Goal: Information Seeking & Learning: Learn about a topic

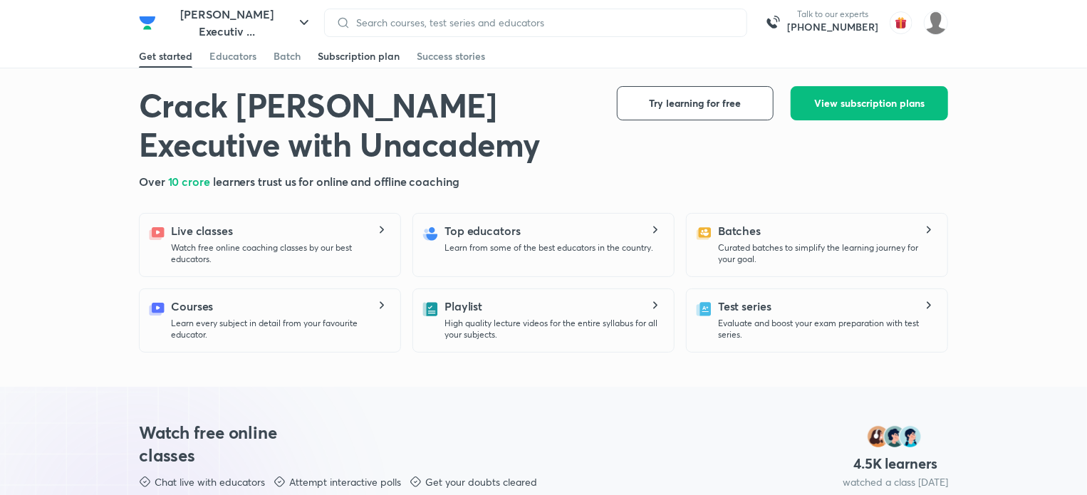
click at [357, 51] on div "Subscription plan" at bounding box center [359, 56] width 82 height 14
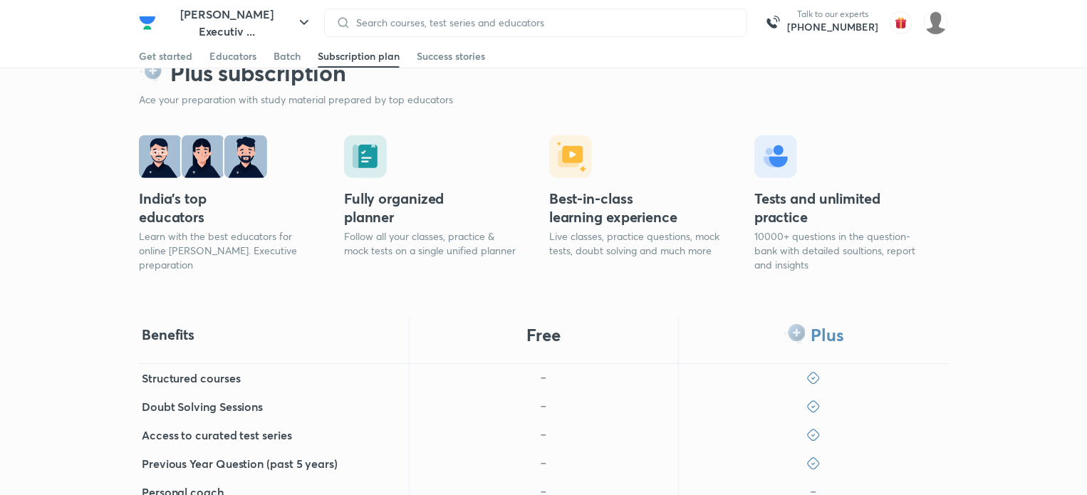
scroll to position [285, 0]
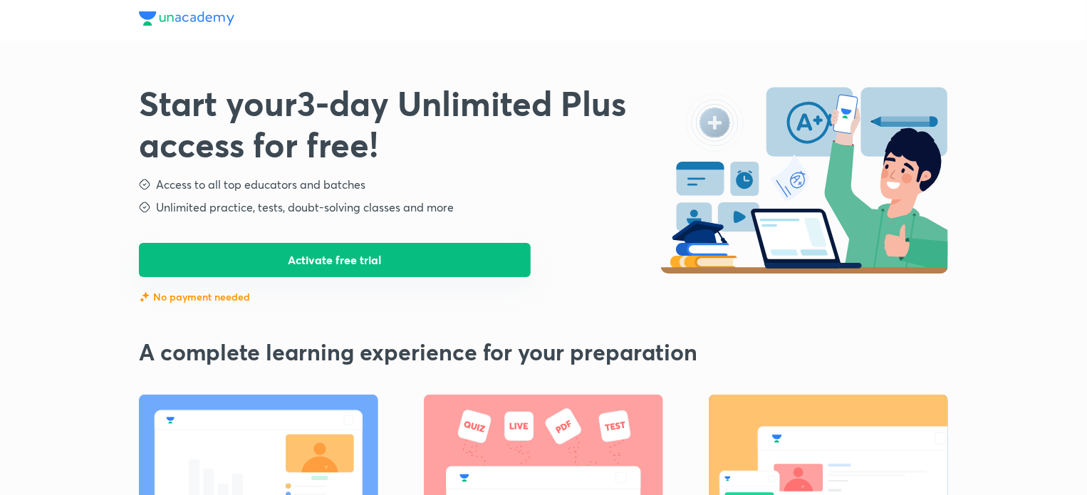
click at [349, 261] on button "Activate free trial" at bounding box center [335, 260] width 392 height 34
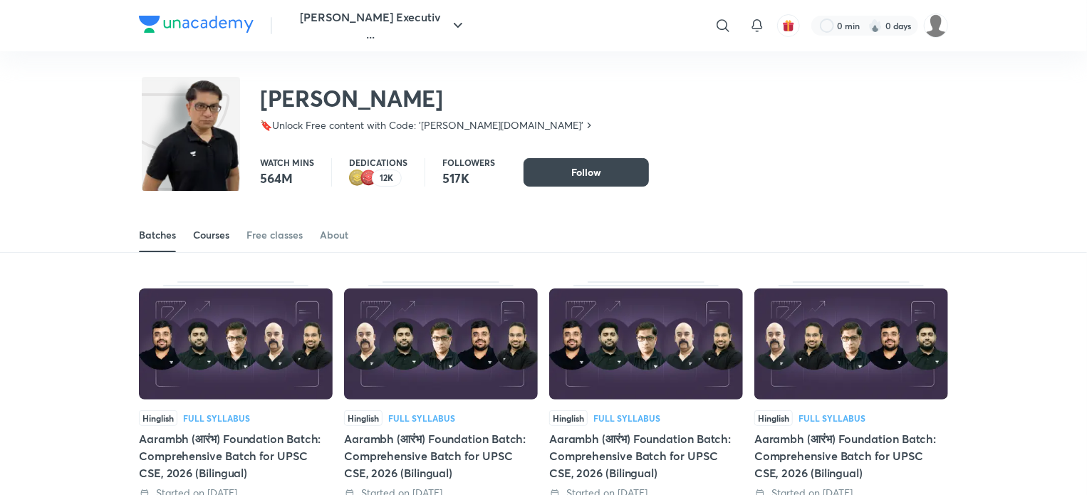
click at [214, 239] on div "Courses" at bounding box center [211, 235] width 36 height 14
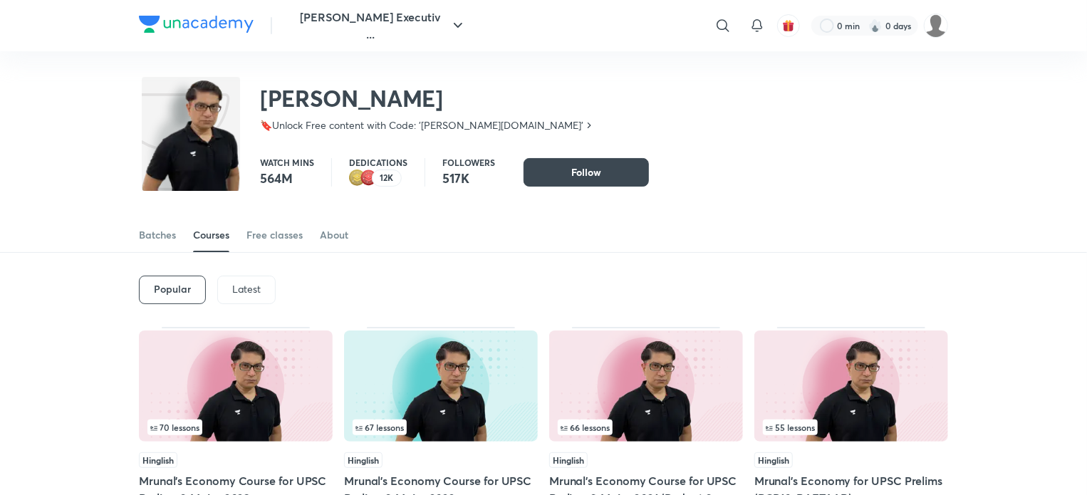
click at [246, 291] on p "Latest" at bounding box center [246, 288] width 28 height 11
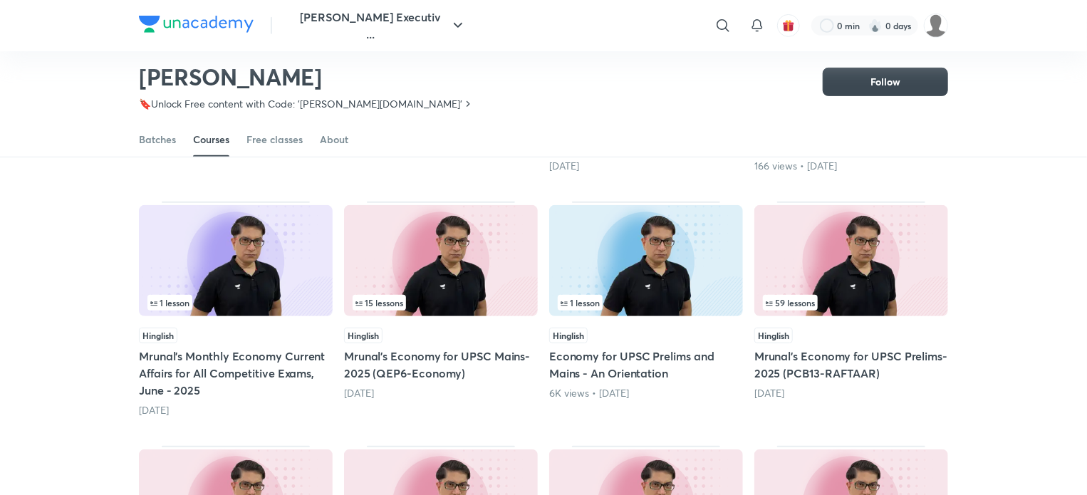
scroll to position [346, 0]
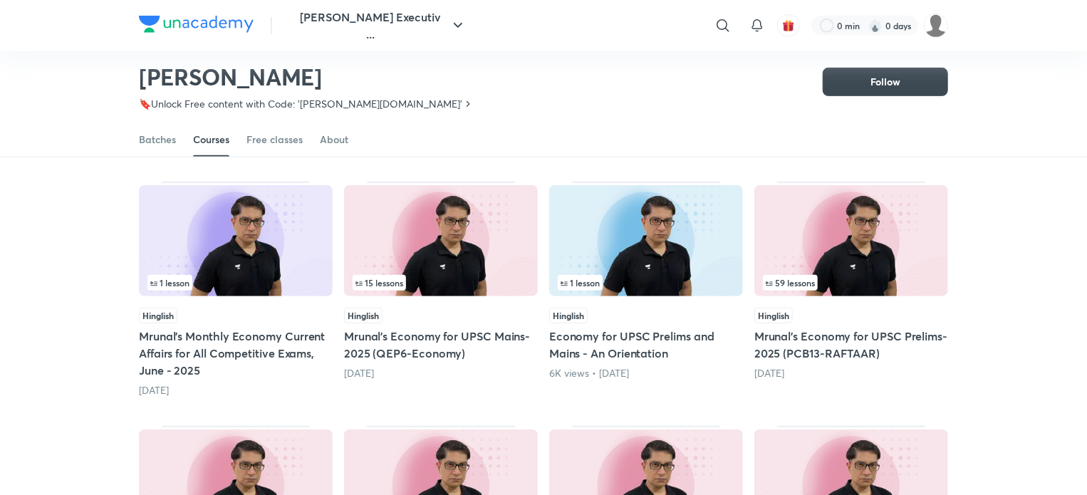
click at [858, 278] on div "59 lessons" at bounding box center [851, 283] width 177 height 16
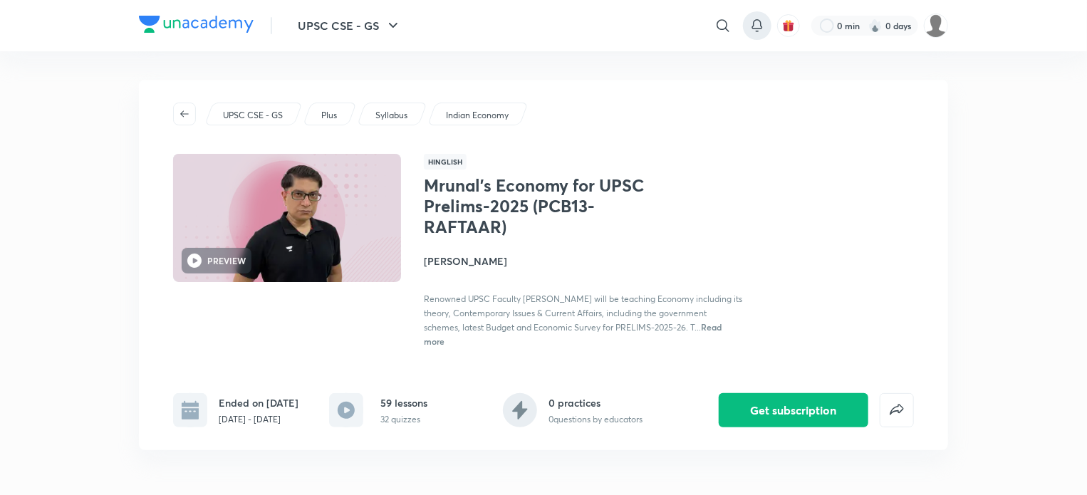
click at [757, 26] on icon at bounding box center [757, 25] width 17 height 17
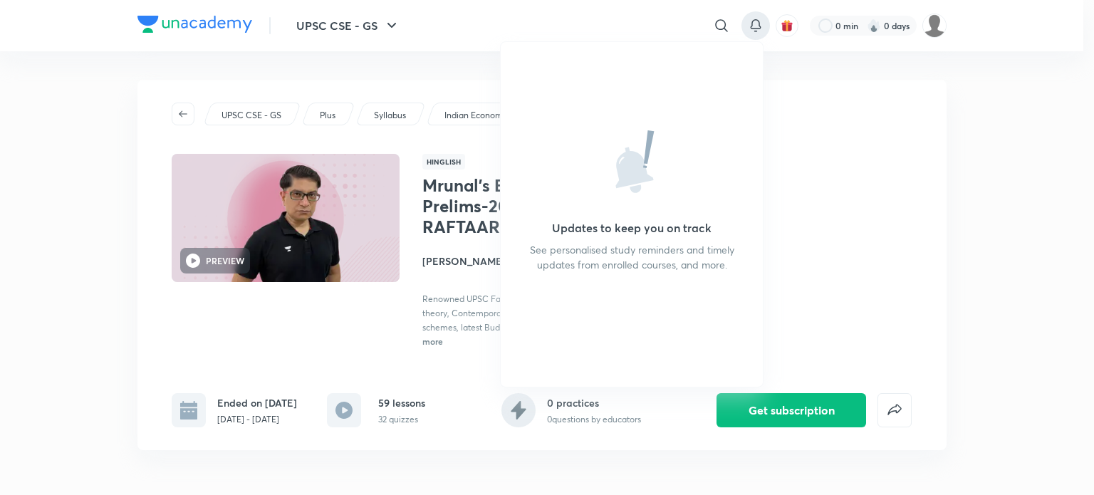
click at [836, 141] on div at bounding box center [547, 247] width 1094 height 495
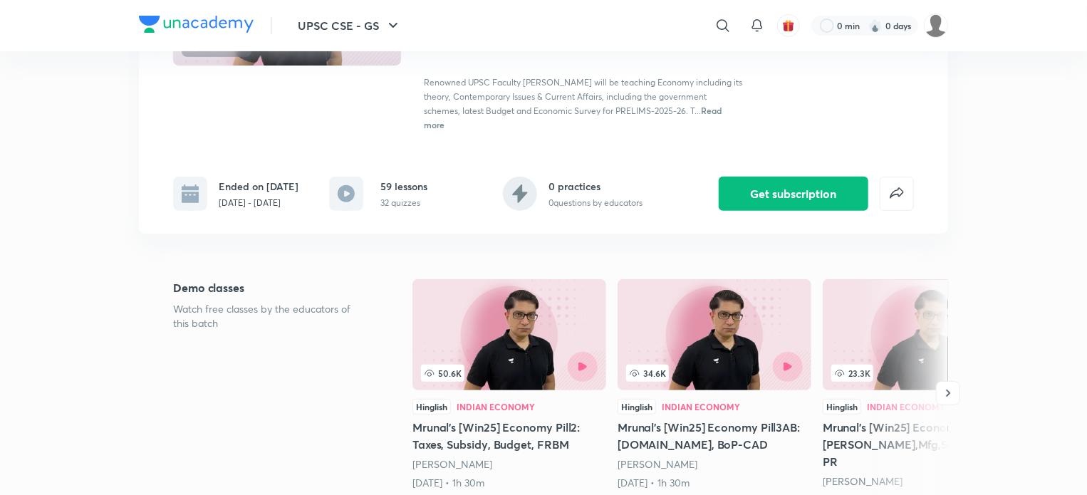
scroll to position [71, 0]
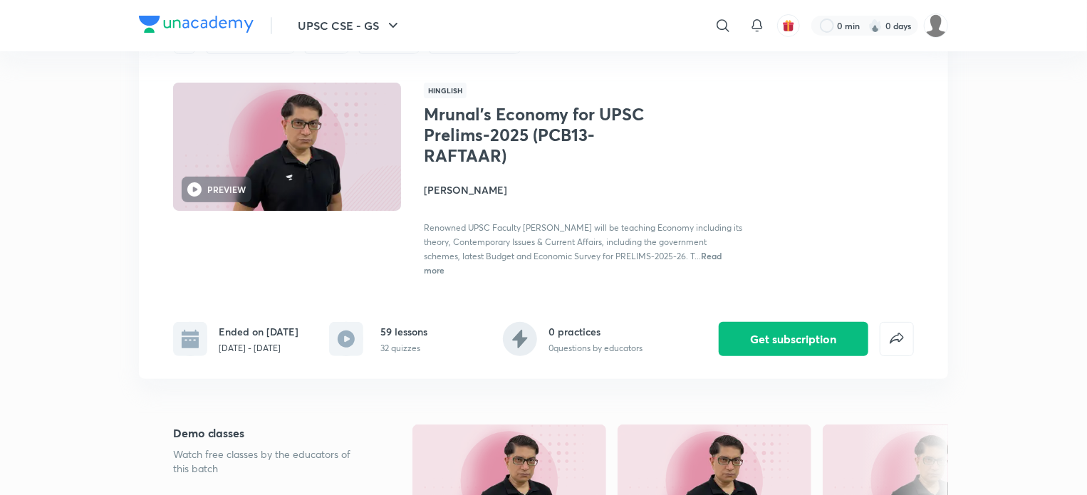
click at [514, 122] on h1 "Mrunal’s Economy for UPSC Prelims-2025 (PCB13-RAFTAAR)" at bounding box center [540, 134] width 233 height 61
click at [464, 150] on h1 "Mrunal’s Economy for UPSC Prelims-2025 (PCB13-RAFTAAR)" at bounding box center [540, 134] width 233 height 61
click at [798, 341] on button "Get subscription" at bounding box center [794, 338] width 150 height 34
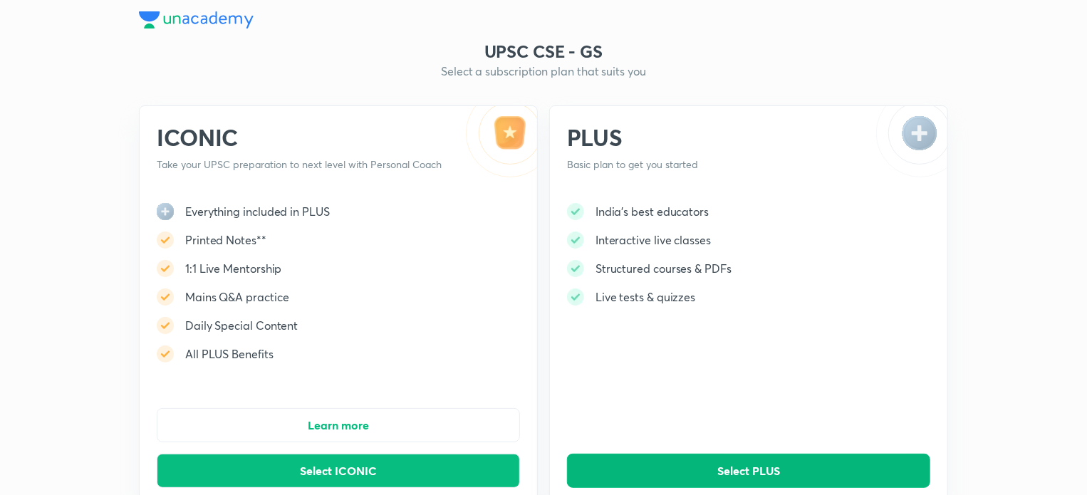
click at [601, 472] on button "Select PLUS" at bounding box center [748, 471] width 363 height 34
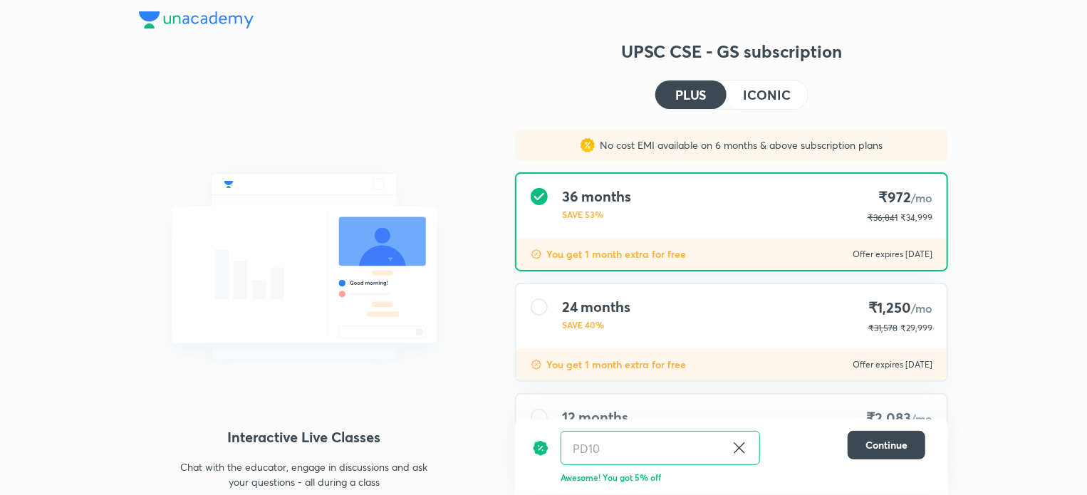
click at [745, 446] on icon at bounding box center [739, 447] width 17 height 17
click at [681, 450] on input "text" at bounding box center [660, 448] width 198 height 33
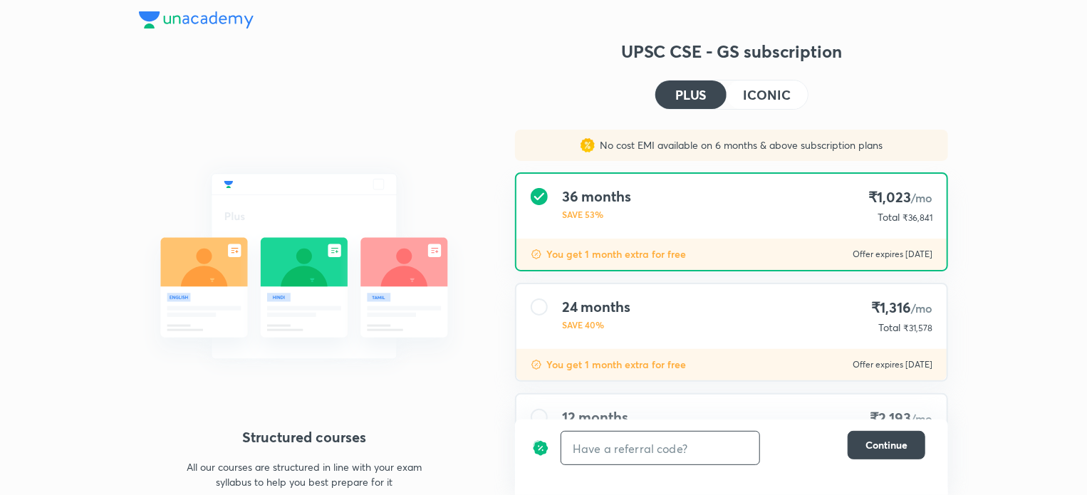
click at [624, 448] on input "text" at bounding box center [660, 448] width 198 height 33
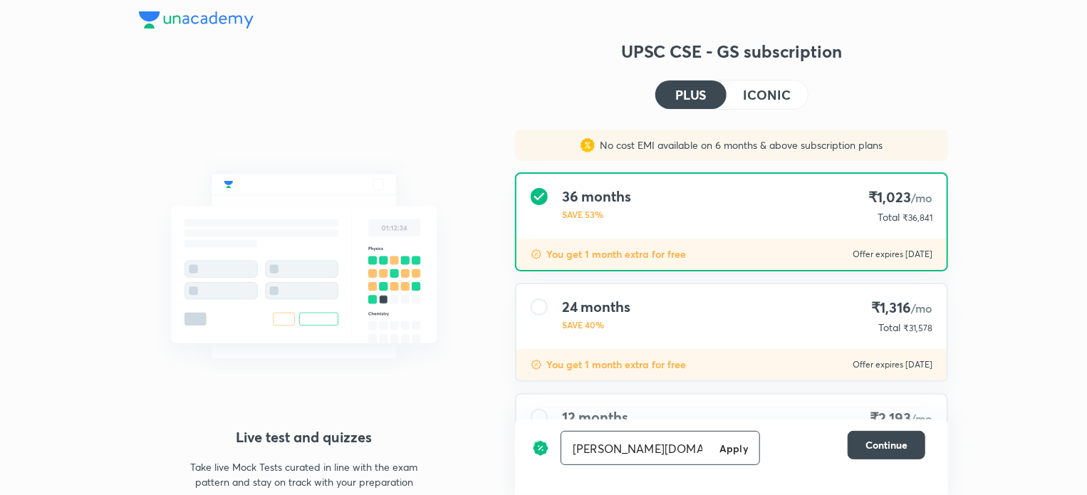
type input "Mrunal.org"
click at [737, 442] on h6 "Apply" at bounding box center [733, 448] width 28 height 15
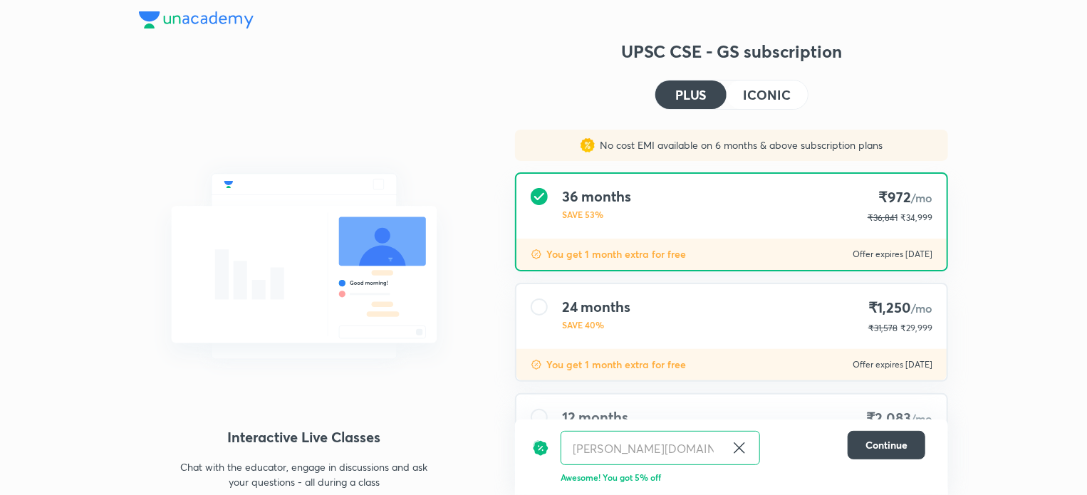
click at [778, 99] on h4 "ICONIC" at bounding box center [767, 94] width 47 height 13
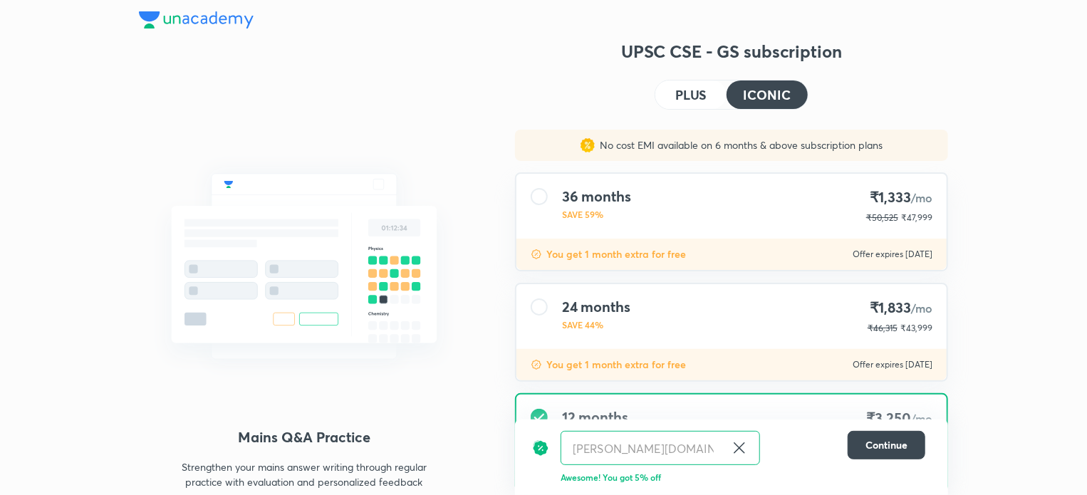
click at [179, 20] on img at bounding box center [196, 19] width 115 height 17
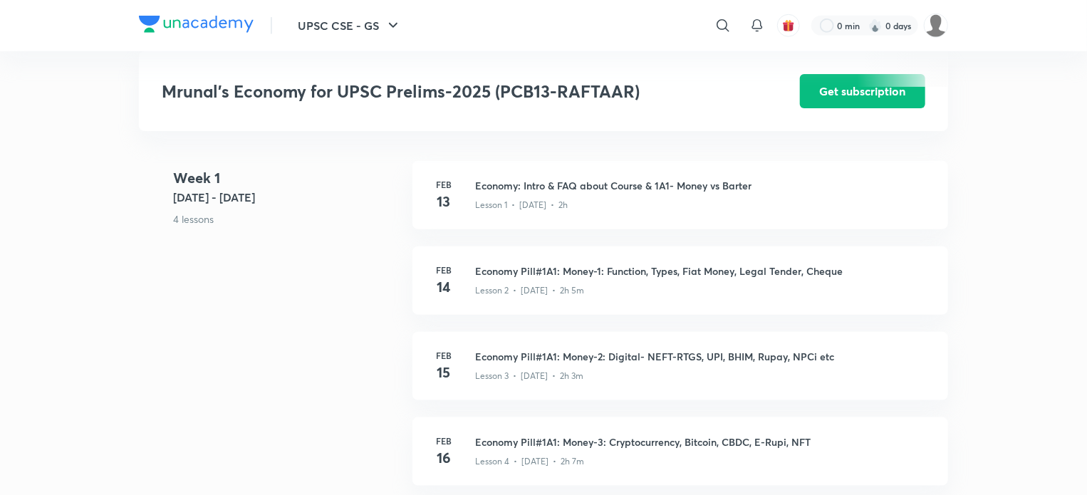
scroll to position [641, 0]
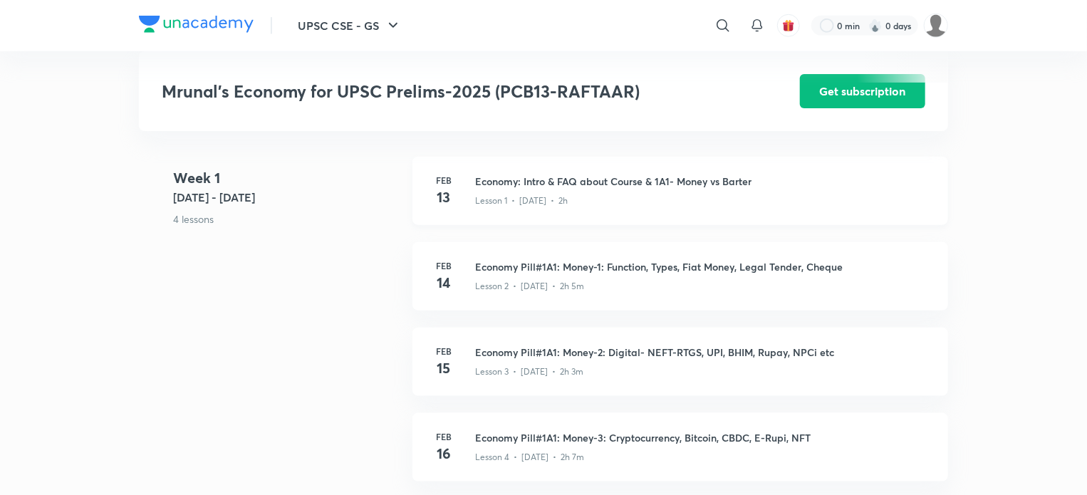
click at [628, 174] on h3 "Economy: Intro & FAQ about Course & 1A1- Money vs Barter" at bounding box center [703, 181] width 456 height 15
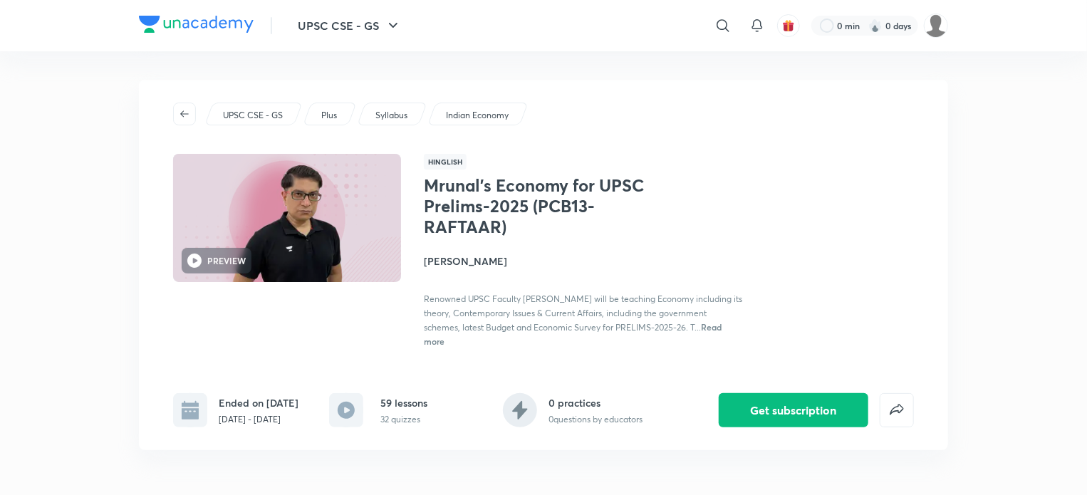
click at [385, 116] on p "Syllabus" at bounding box center [391, 115] width 32 height 13
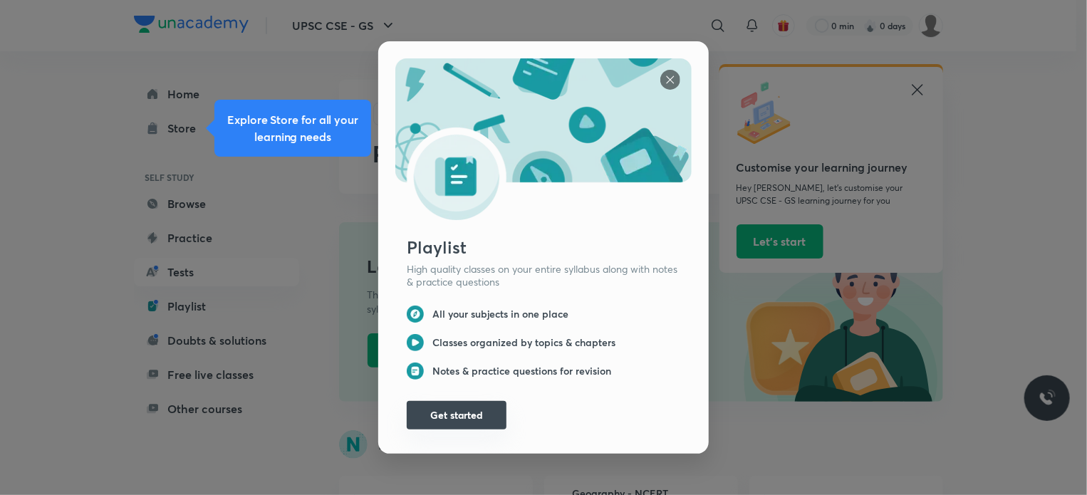
click at [455, 416] on button "Get started" at bounding box center [457, 415] width 100 height 28
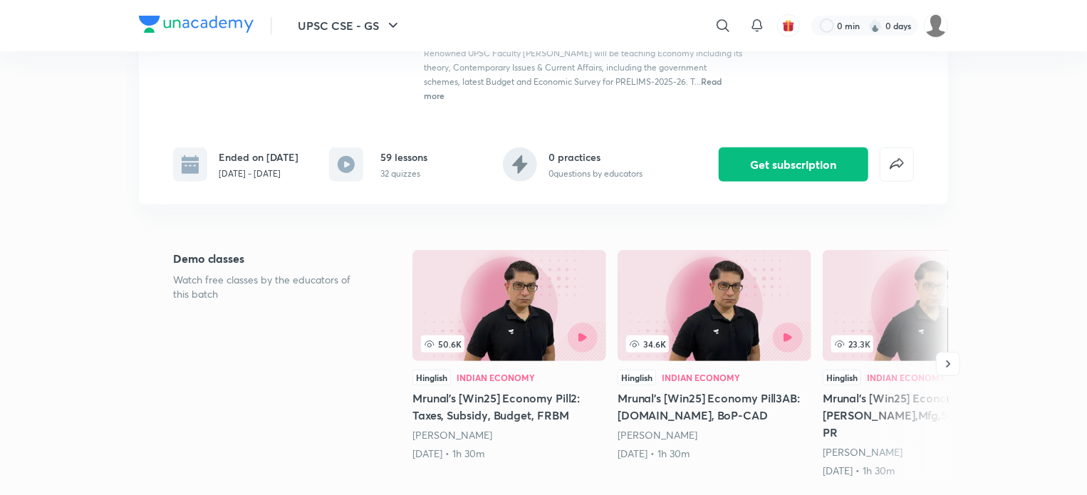
scroll to position [214, 0]
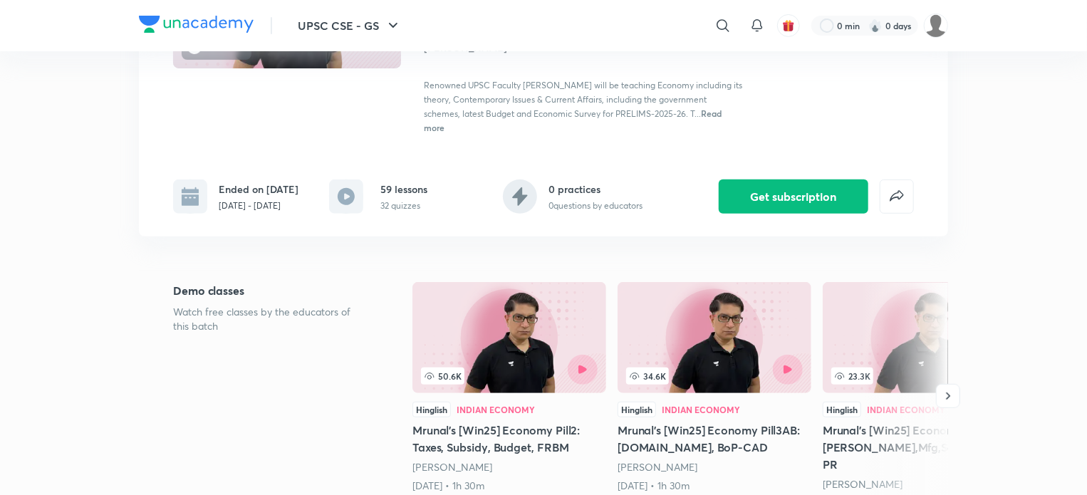
click at [222, 192] on h6 "Ended on May 17" at bounding box center [259, 189] width 80 height 15
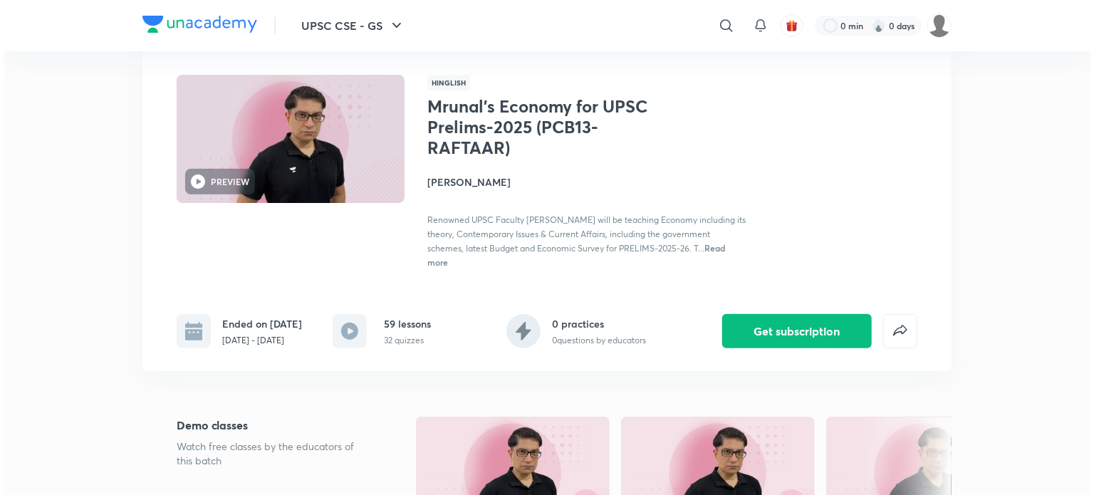
scroll to position [71, 0]
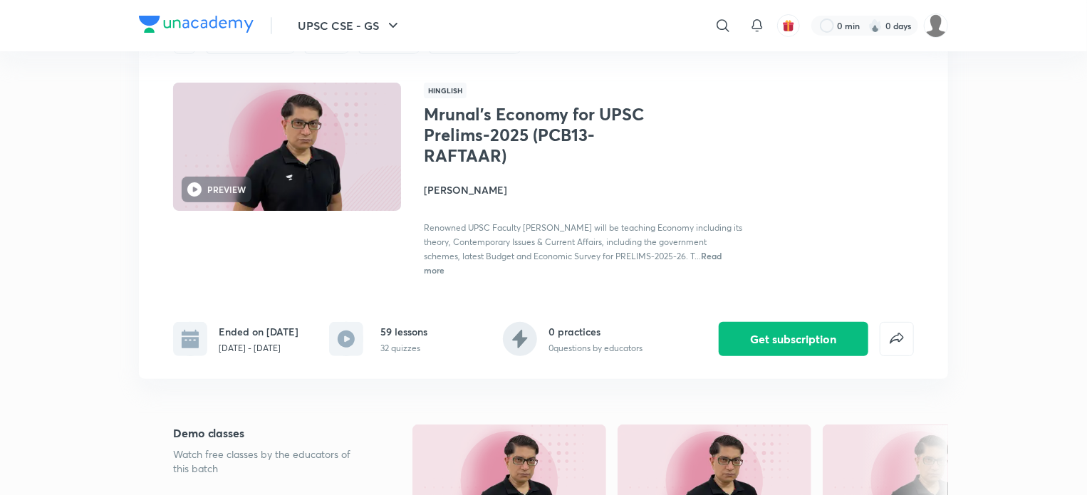
click at [702, 253] on span "Read more" at bounding box center [573, 263] width 298 height 26
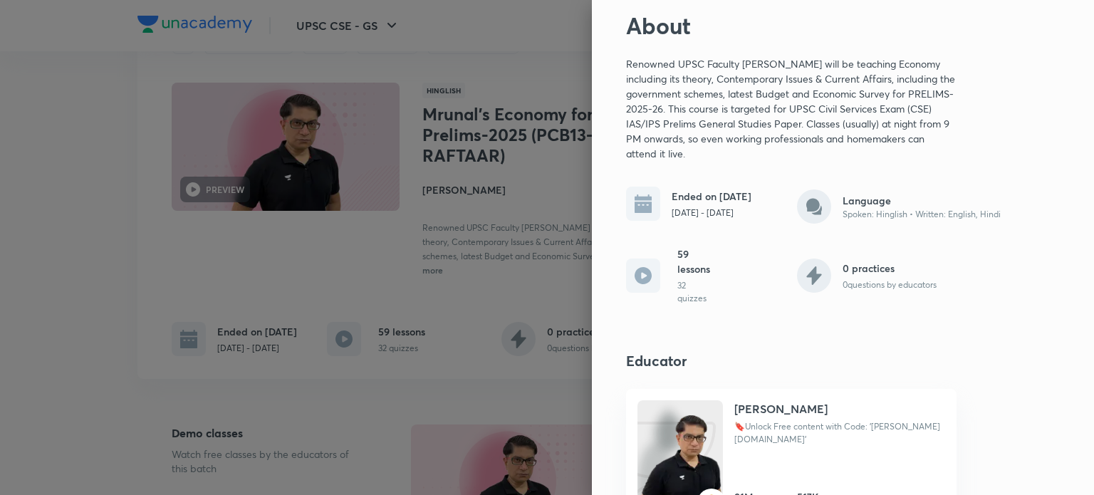
scroll to position [90, 0]
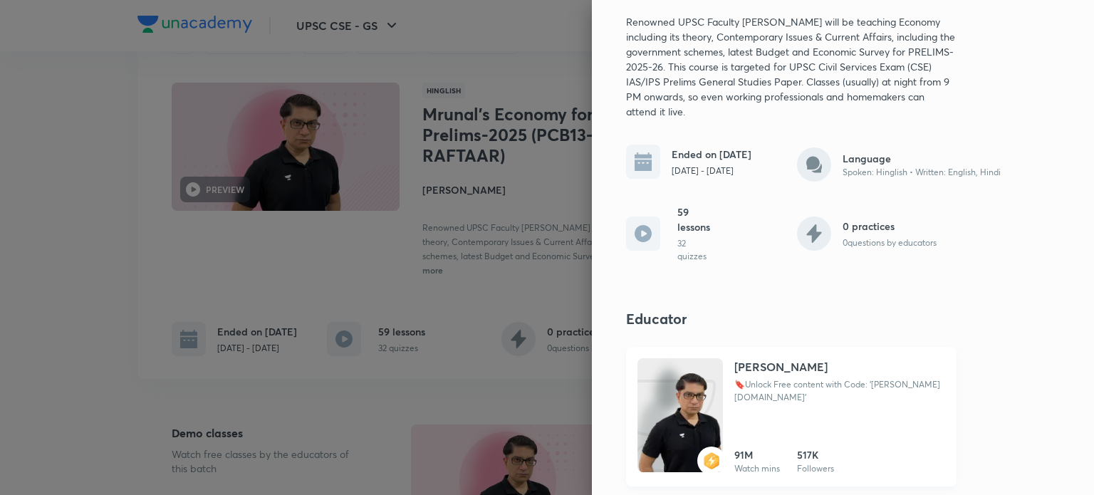
click at [778, 373] on h4 "[PERSON_NAME]" at bounding box center [780, 366] width 93 height 17
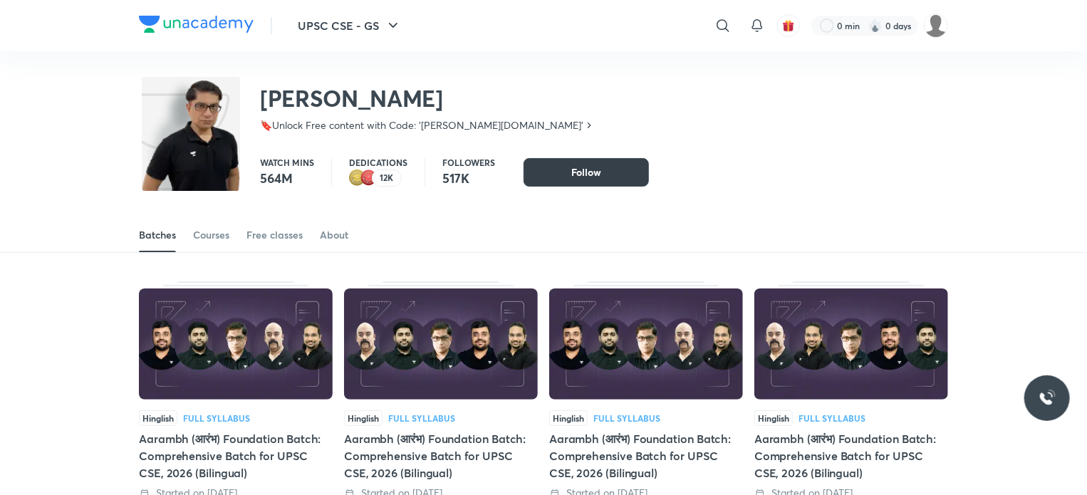
click at [561, 171] on button "Follow" at bounding box center [586, 172] width 125 height 28
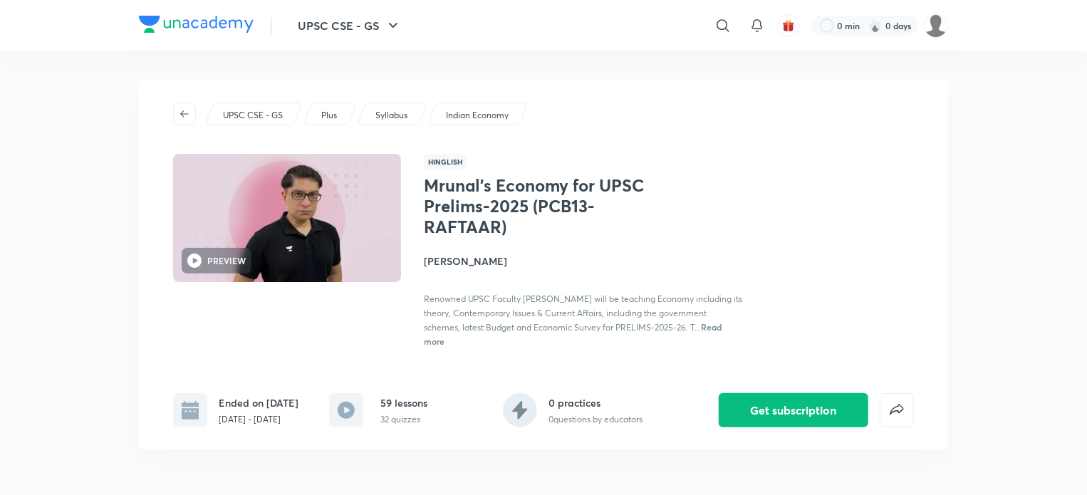
click at [482, 106] on div "Indian Economy" at bounding box center [477, 114] width 101 height 23
click at [185, 110] on icon "button" at bounding box center [184, 113] width 11 height 11
click at [186, 116] on icon "button" at bounding box center [184, 113] width 11 height 11
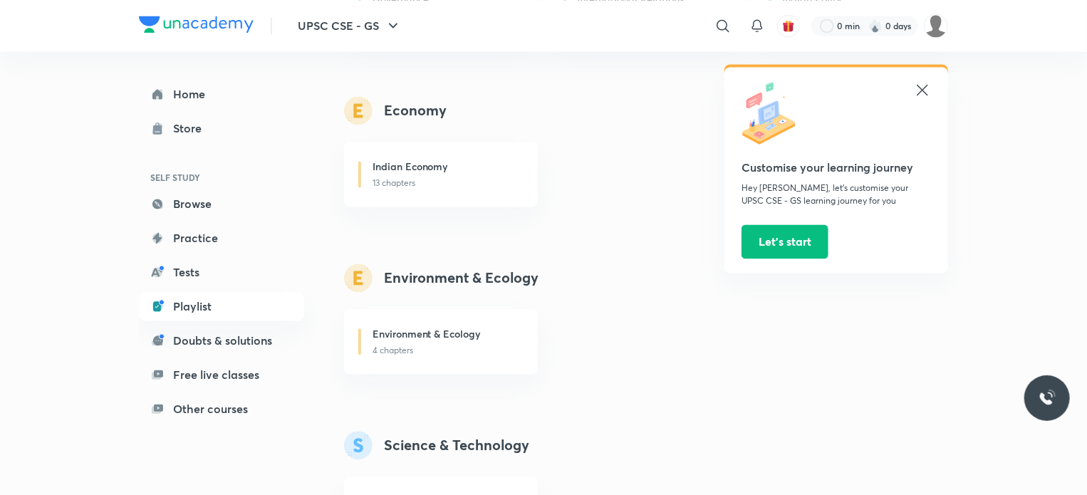
scroll to position [1462, 0]
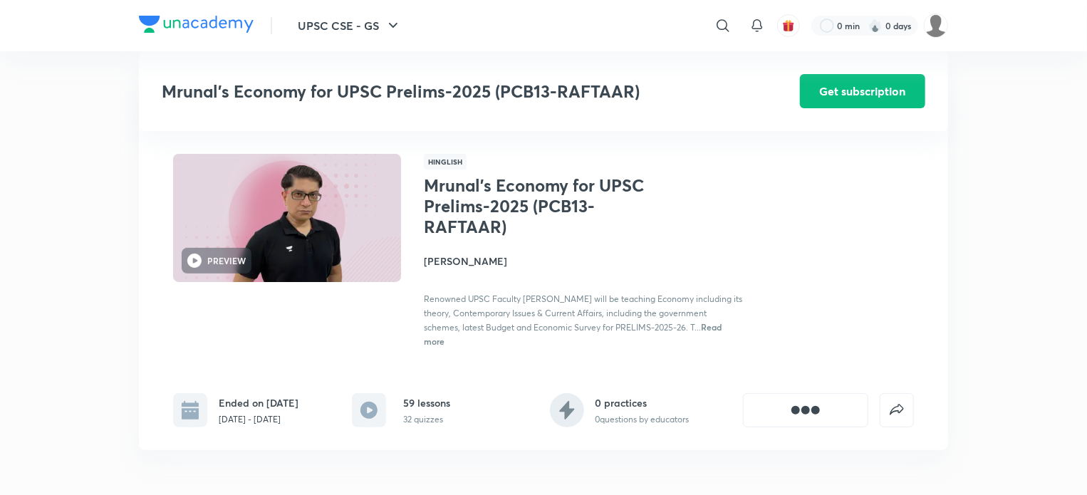
scroll to position [346, 0]
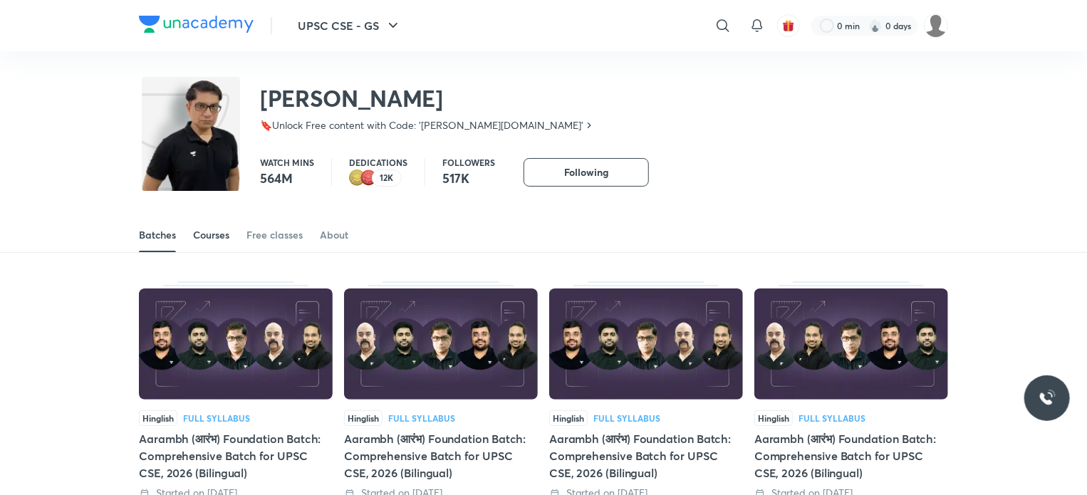
click at [208, 234] on div "Courses" at bounding box center [211, 235] width 36 height 14
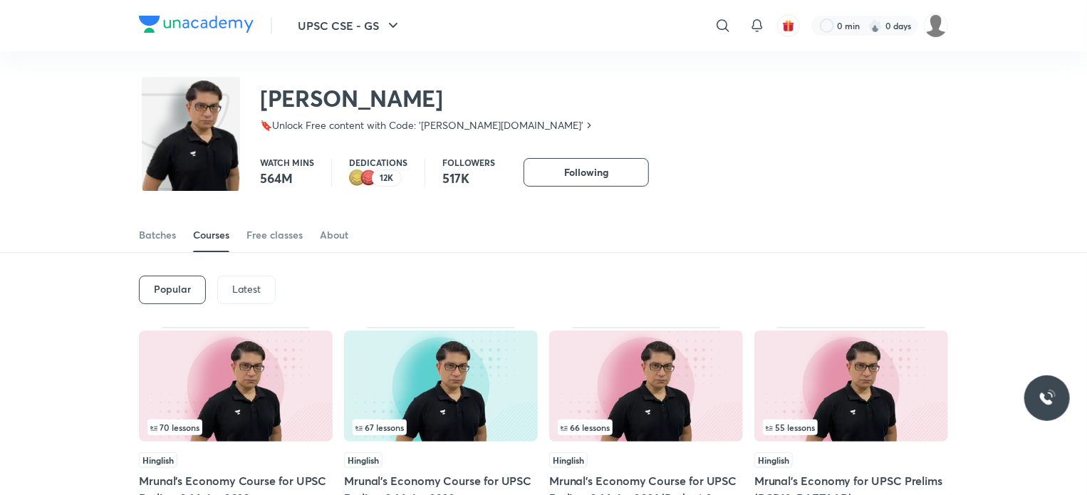
click at [239, 283] on p "Latest" at bounding box center [246, 288] width 28 height 11
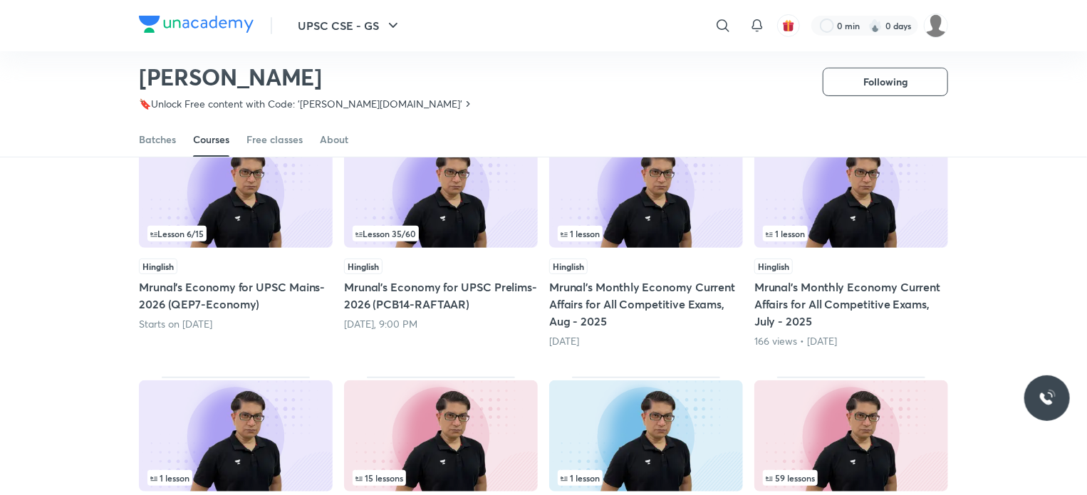
scroll to position [61, 0]
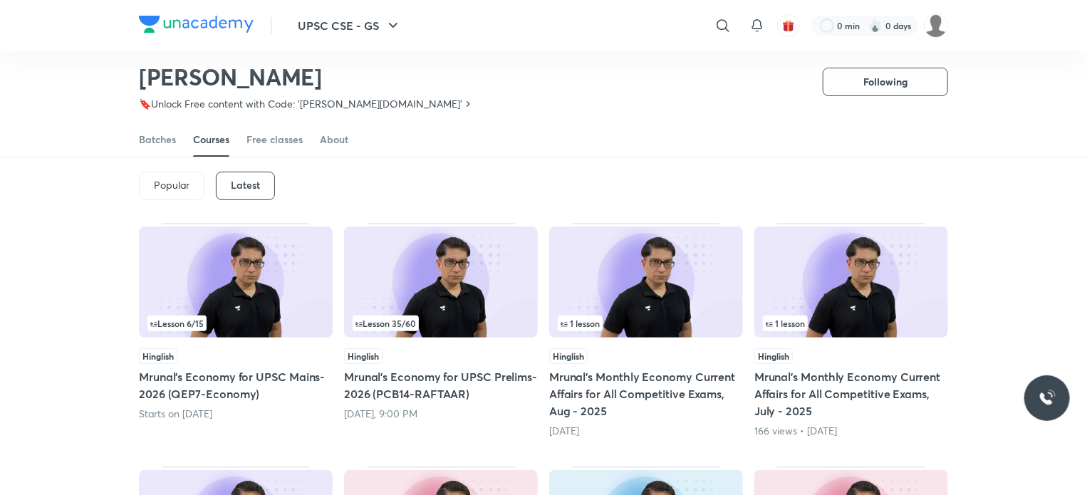
click at [281, 303] on img at bounding box center [236, 282] width 194 height 111
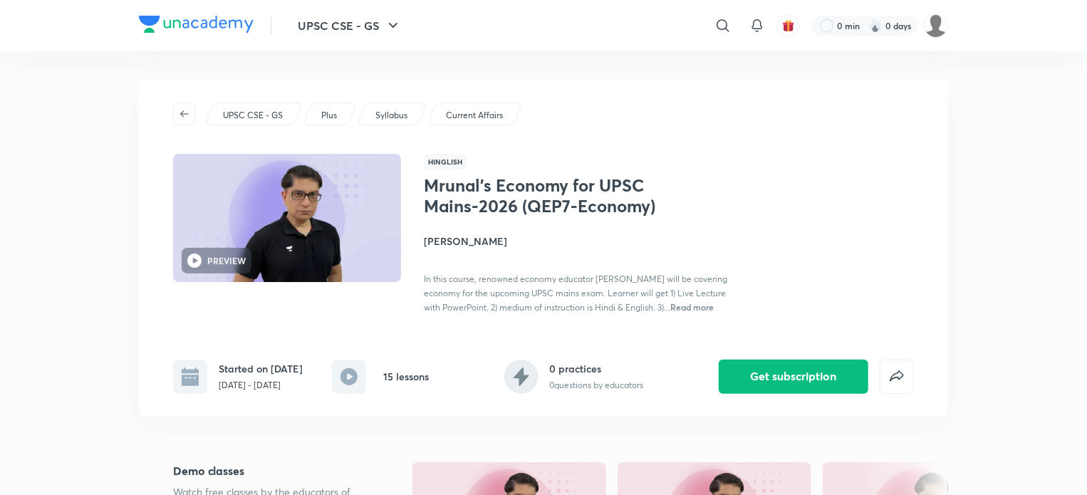
scroll to position [61, 0]
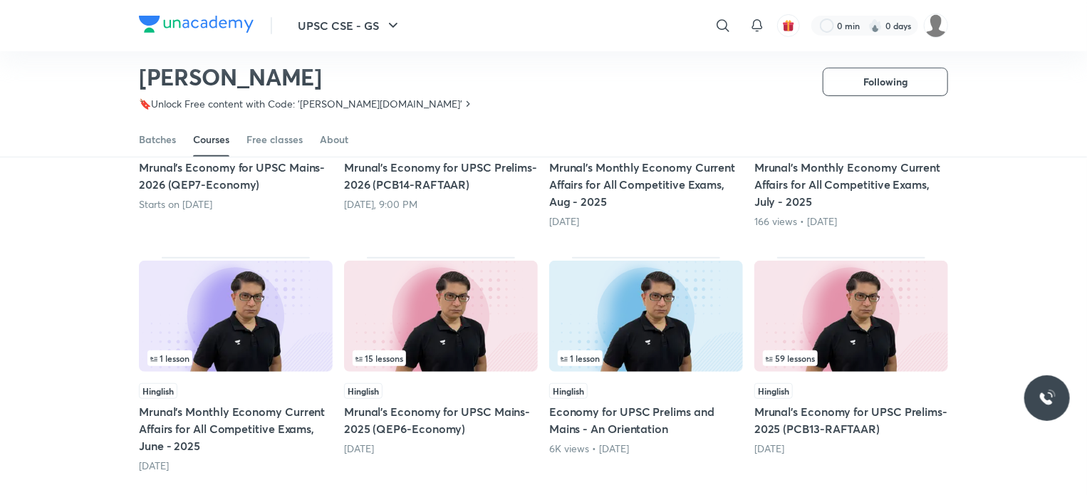
scroll to position [275, 0]
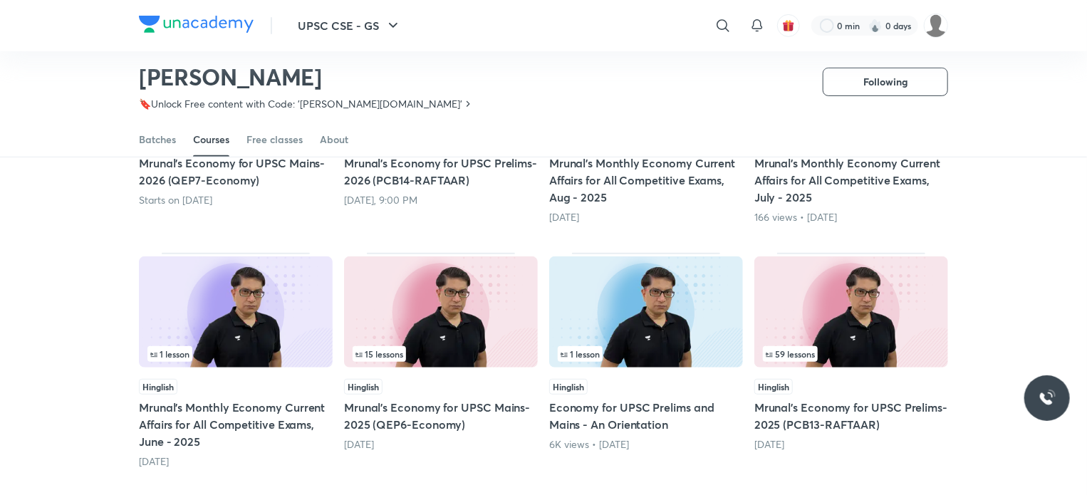
click at [841, 308] on img at bounding box center [851, 311] width 194 height 111
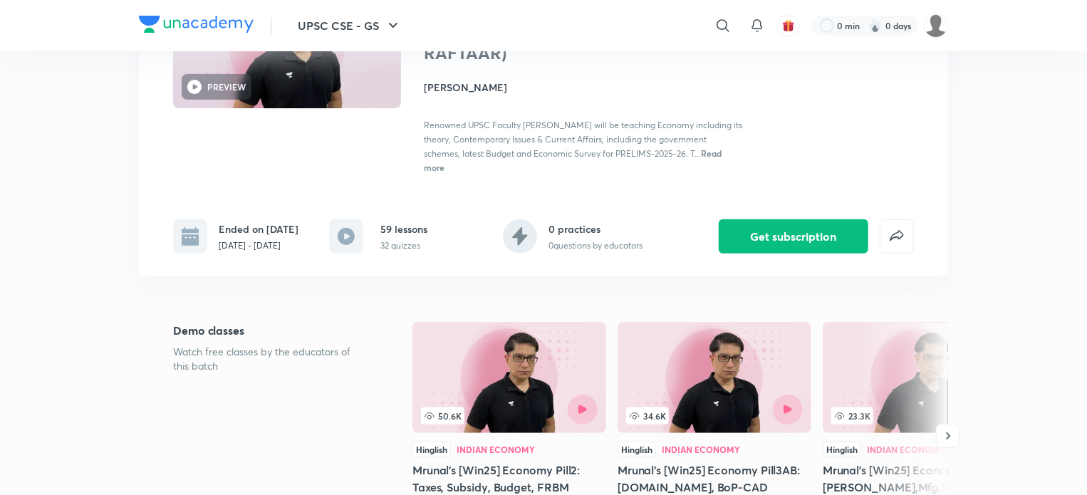
scroll to position [142, 0]
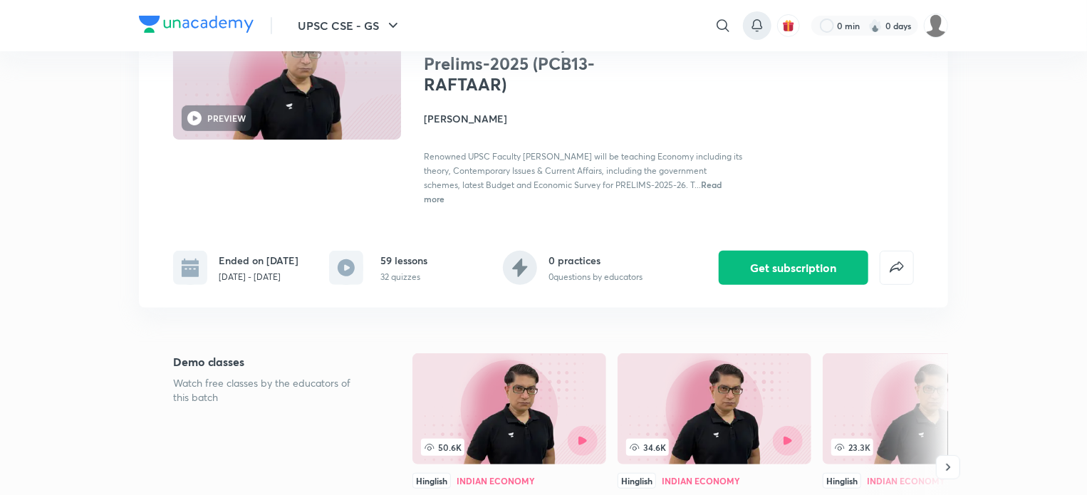
click at [761, 28] on icon at bounding box center [756, 24] width 9 height 9
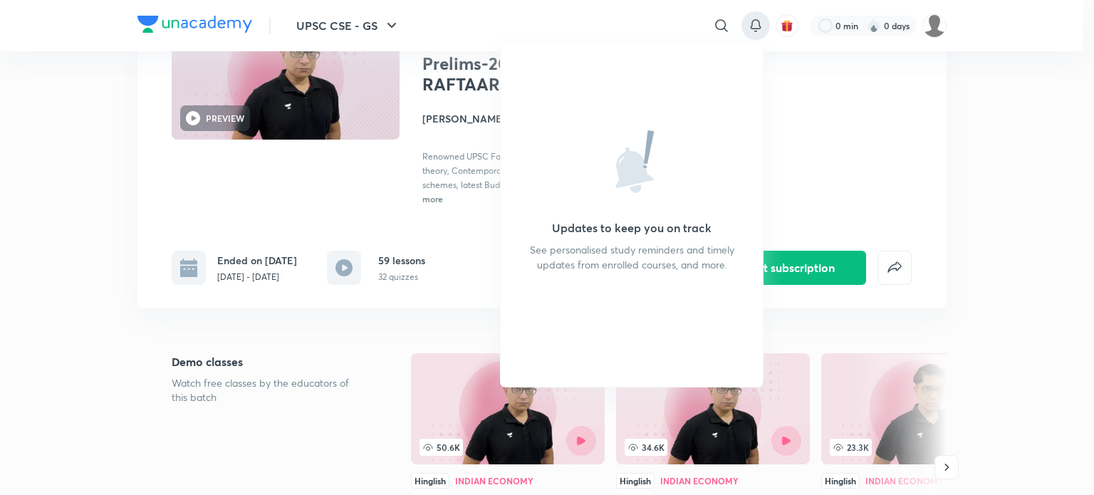
click at [889, 89] on div at bounding box center [547, 247] width 1094 height 495
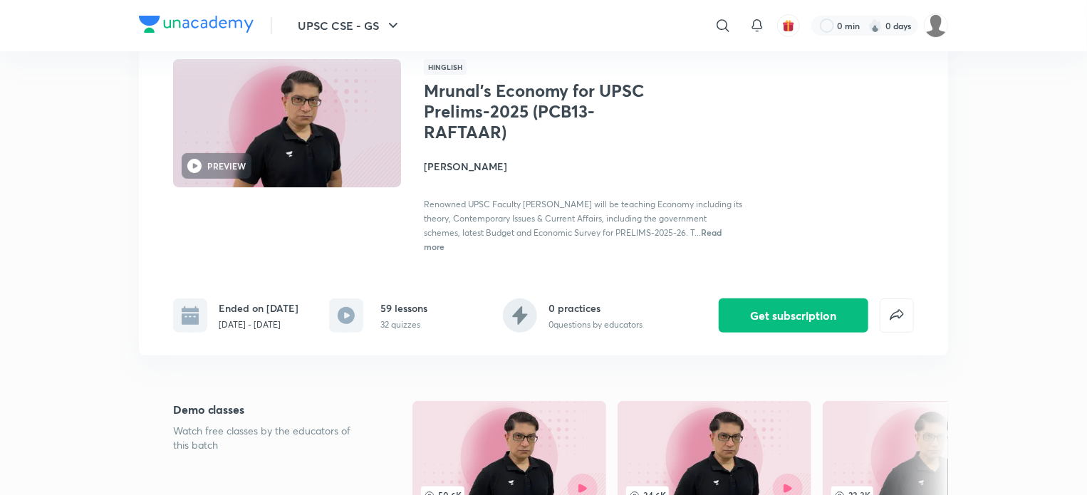
scroll to position [0, 0]
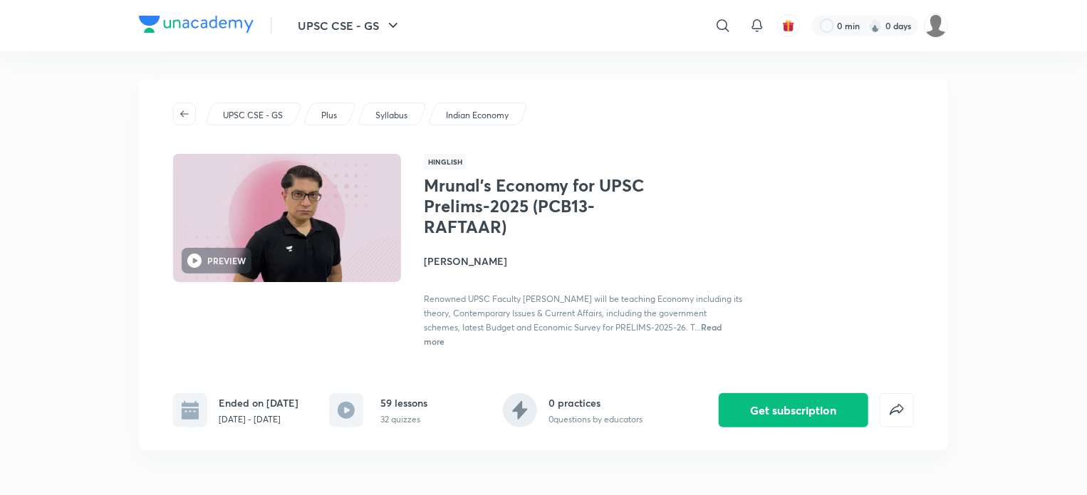
click at [516, 215] on h1 "Mrunal’s Economy for UPSC Prelims-2025 (PCB13-RAFTAAR)" at bounding box center [540, 205] width 233 height 61
drag, startPoint x: 1034, startPoint y: 396, endPoint x: 1016, endPoint y: 181, distance: 215.9
drag, startPoint x: 876, startPoint y: 339, endPoint x: 845, endPoint y: 142, distance: 199.0
click at [722, 323] on span "Read more" at bounding box center [573, 334] width 298 height 26
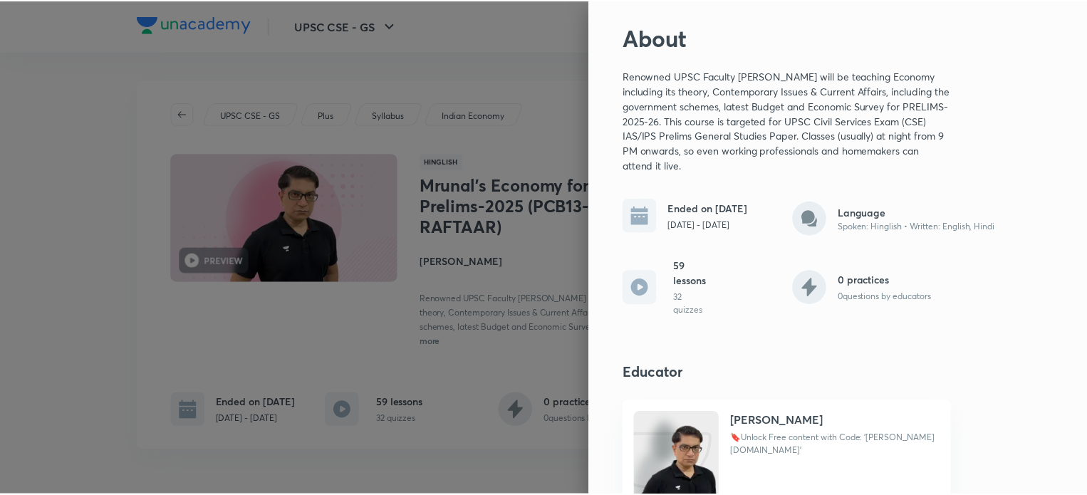
scroll to position [90, 0]
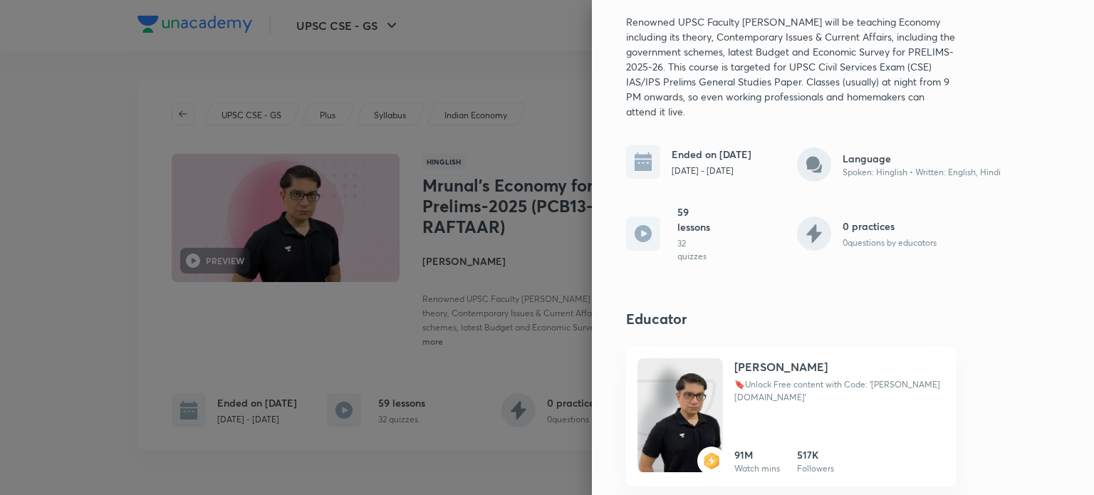
click at [503, 80] on div at bounding box center [547, 247] width 1094 height 495
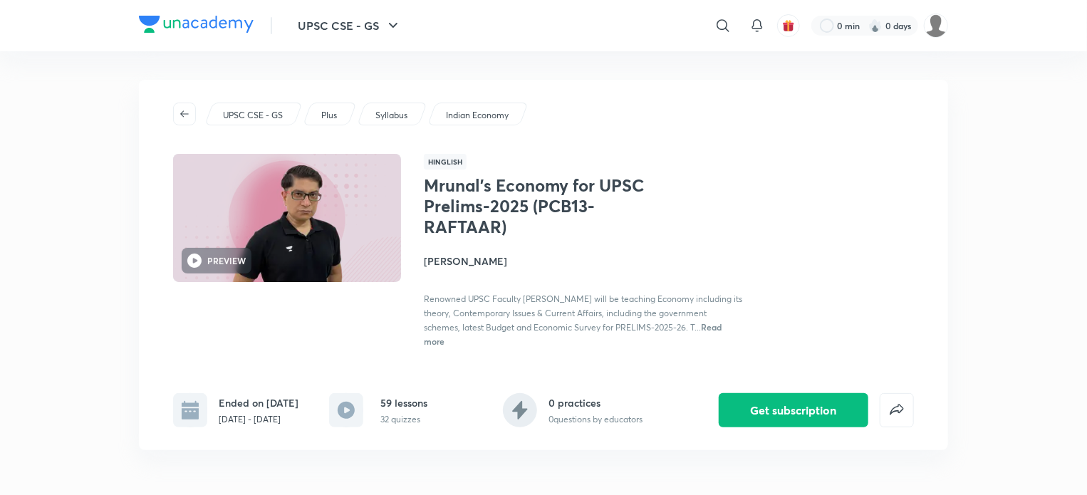
click at [561, 89] on div "UPSC CSE - GS Plus Syllabus Indian Economy PREVIEW Hinglish Mrunal’s Economy fo…" at bounding box center [543, 265] width 809 height 370
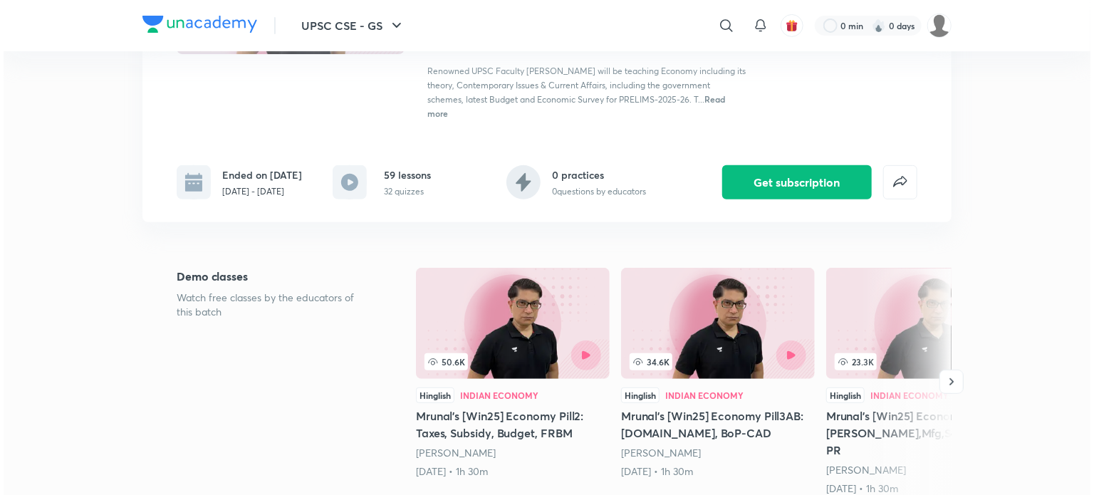
scroll to position [142, 0]
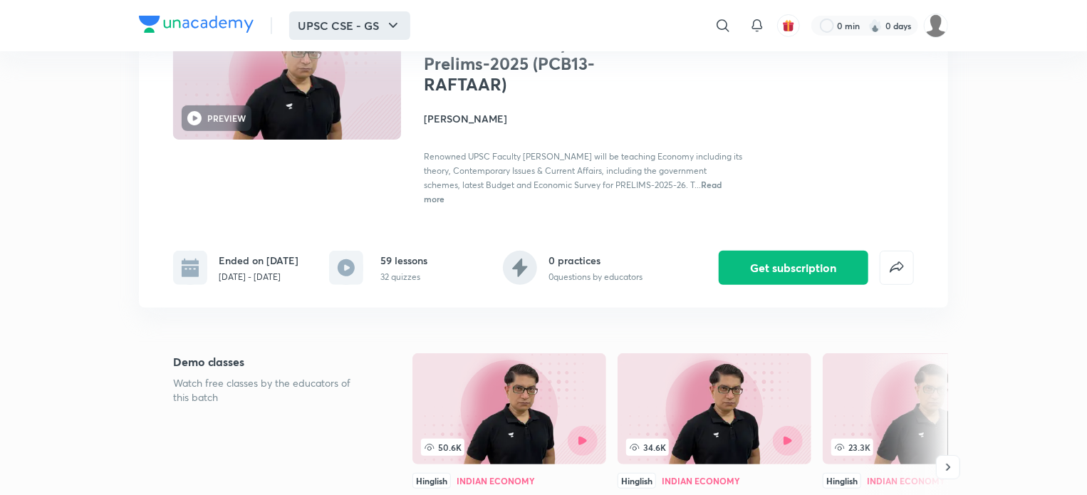
click at [395, 28] on icon "button" at bounding box center [393, 25] width 17 height 17
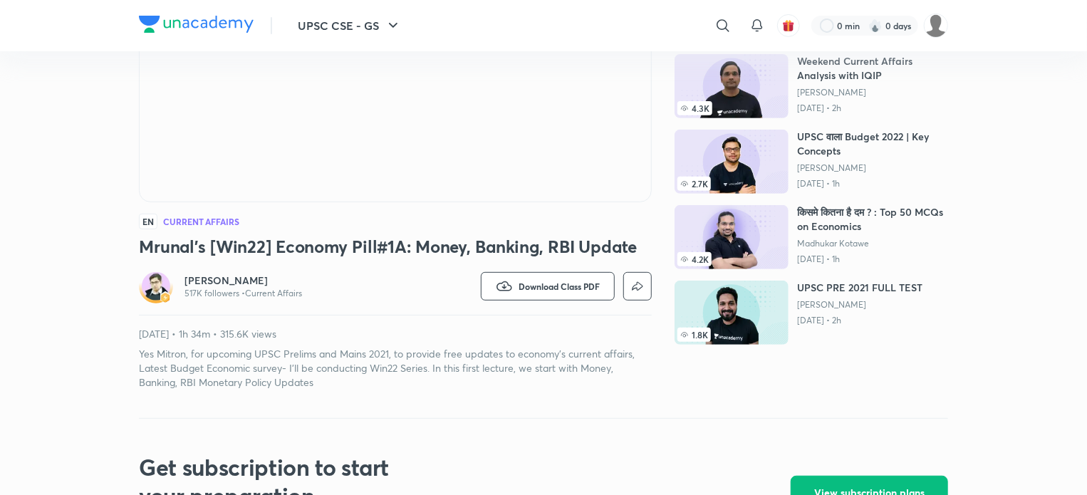
scroll to position [214, 0]
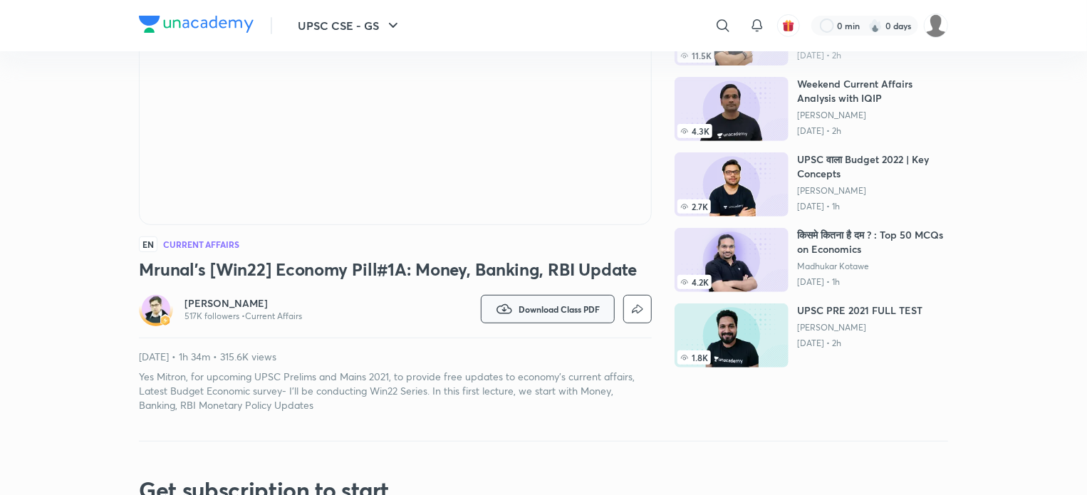
click at [505, 305] on icon "button" at bounding box center [503, 309] width 15 height 10
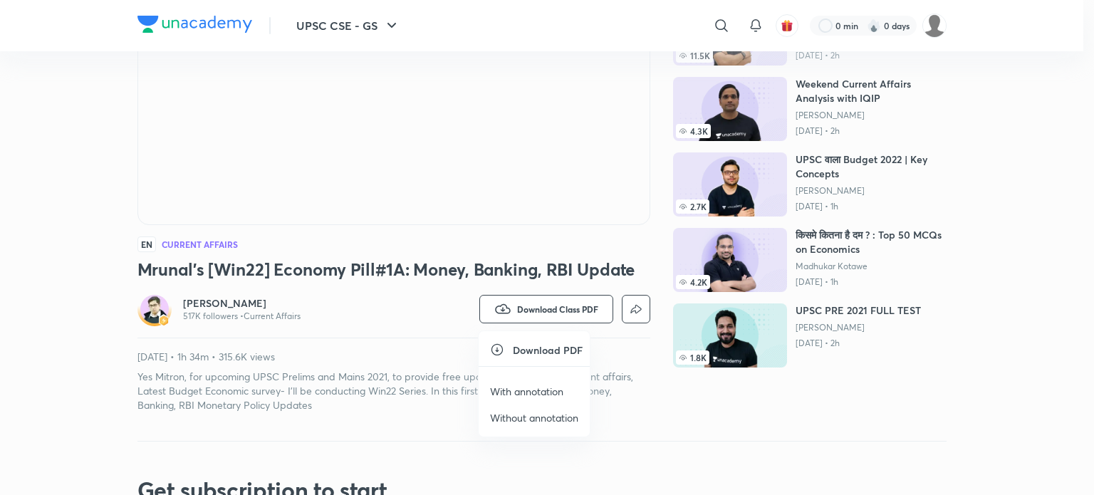
click at [517, 346] on h6 "Download PDF" at bounding box center [548, 350] width 70 height 15
click at [499, 348] on icon at bounding box center [497, 350] width 14 height 14
click at [523, 354] on h6 "Download PDF" at bounding box center [548, 350] width 70 height 15
click at [496, 352] on icon at bounding box center [497, 350] width 14 height 14
click at [535, 386] on p "With annotation" at bounding box center [526, 391] width 73 height 15
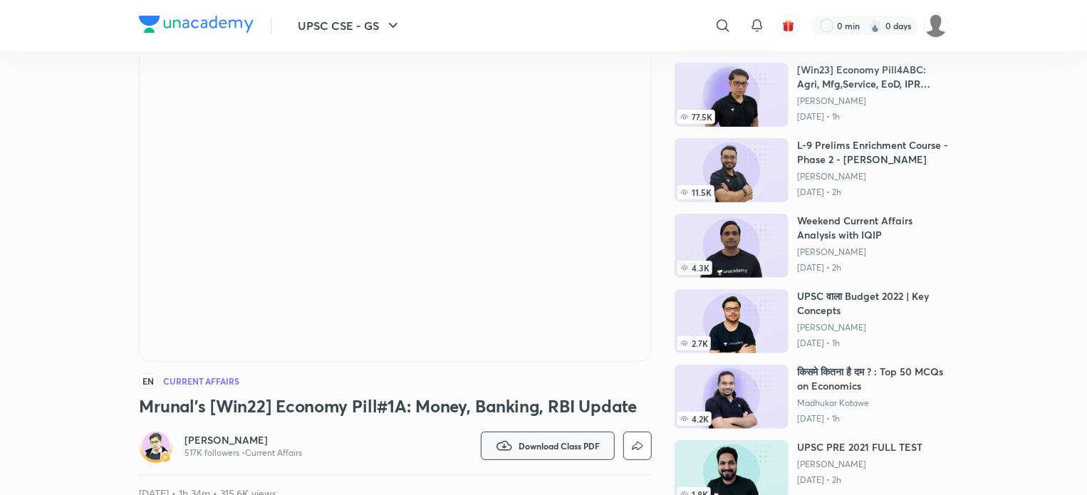
scroll to position [0, 0]
